Goal: Communication & Community: Ask a question

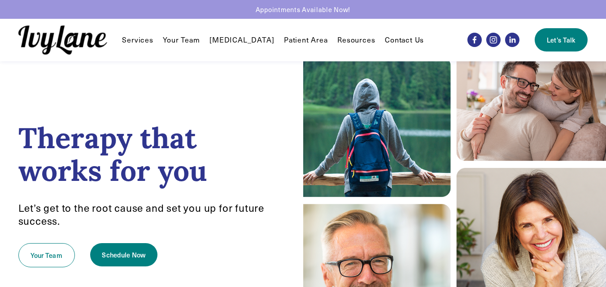
click at [389, 40] on link "Contact Us" at bounding box center [404, 40] width 39 height 11
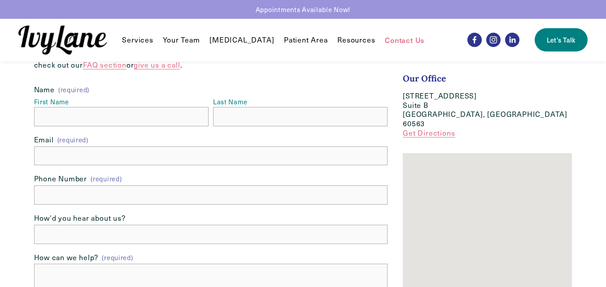
scroll to position [90, 0]
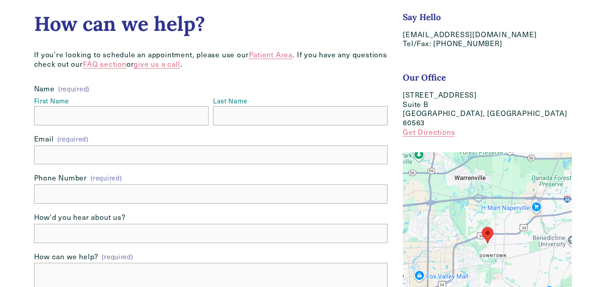
click at [278, 127] on fieldset "Name (required) First Name Last Name" at bounding box center [211, 109] width 354 height 50
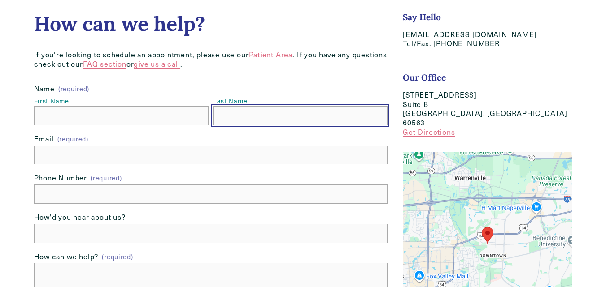
drag, startPoint x: 278, startPoint y: 120, endPoint x: 284, endPoint y: 122, distance: 6.2
click at [279, 119] on input "Last Name" at bounding box center [300, 115] width 174 height 19
type input "Flora"
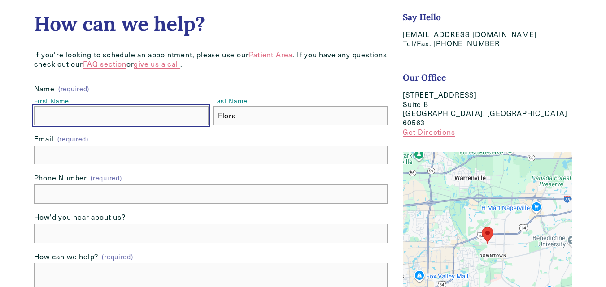
type input "[PERSON_NAME]"
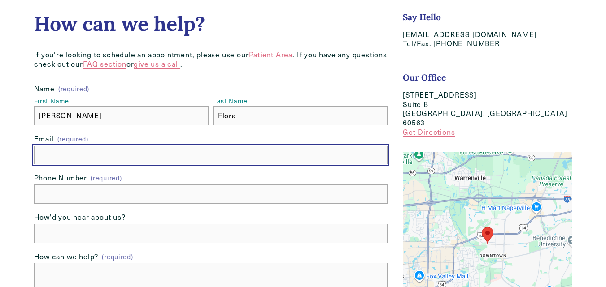
type input "[EMAIL_ADDRESS][DOMAIN_NAME]"
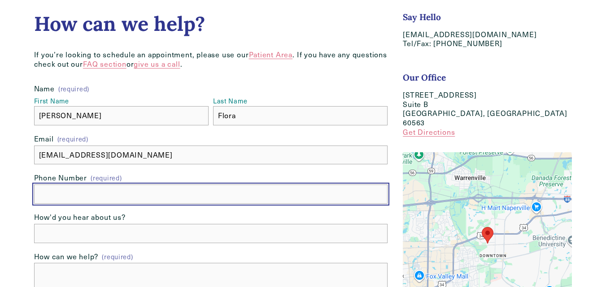
type input "[PHONE_NUMBER]"
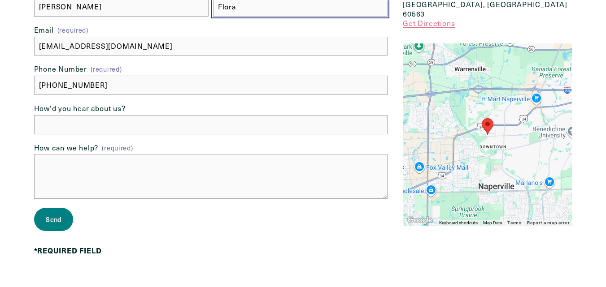
scroll to position [224, 0]
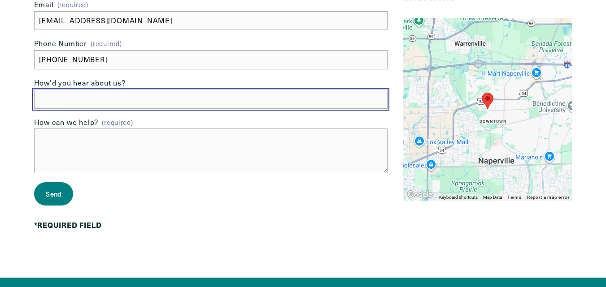
click at [119, 99] on input "How'd you hear about us?" at bounding box center [211, 99] width 354 height 19
type input "google"
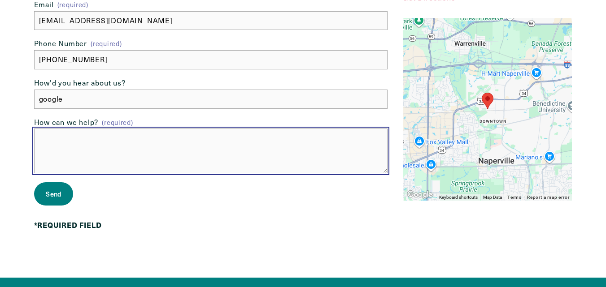
click at [202, 157] on textarea "How can we help? (required)" at bounding box center [211, 151] width 354 height 45
paste textarea "Hello, With your permission I would like to send you a SEO Report with prices s…"
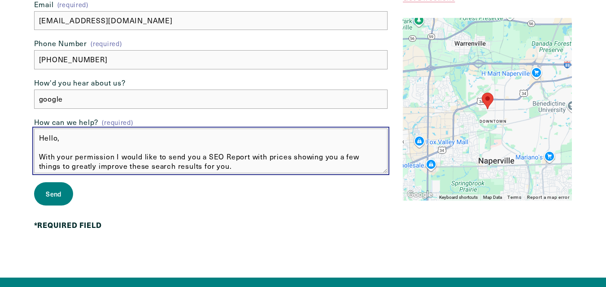
scroll to position [100, 0]
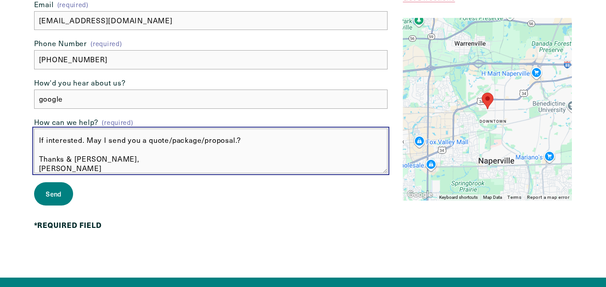
type textarea "Hello, With your permission I would like to send you a SEO Report with prices s…"
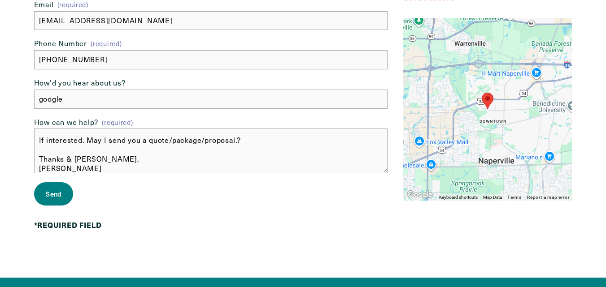
click at [47, 194] on span "Send" at bounding box center [53, 194] width 15 height 9
